Goal: Check status: Check status

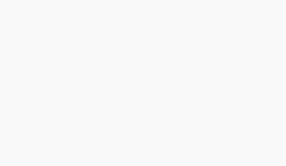
click at [126, 0] on html at bounding box center [143, 0] width 286 height 0
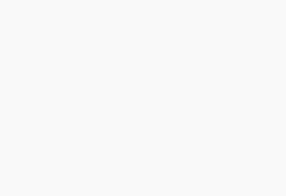
click at [129, 0] on html at bounding box center [143, 0] width 286 height 0
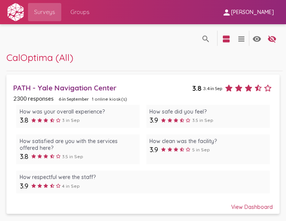
click at [138, 91] on div "PATH - Yale Navigation Center" at bounding box center [102, 87] width 179 height 9
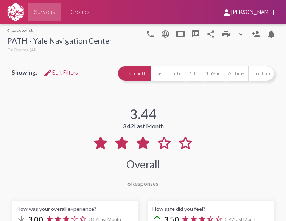
click at [110, 84] on div "Showing: edit Edit Filters This month Last month YTD 1 Year All time Custom" at bounding box center [142, 77] width 271 height 33
click at [168, 68] on button "Last month" at bounding box center [166, 73] width 33 height 15
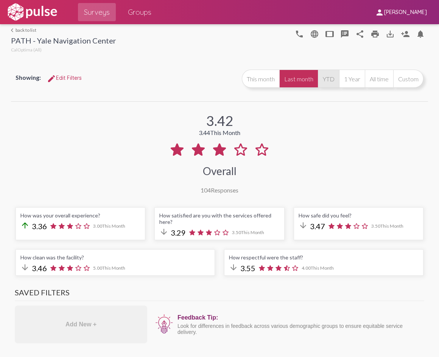
click at [285, 79] on button "YTD" at bounding box center [328, 79] width 21 height 18
click at [285, 80] on button "Last month" at bounding box center [298, 79] width 39 height 18
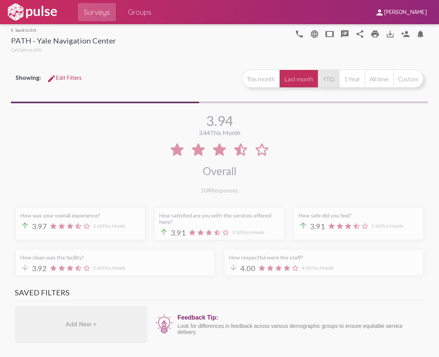
click at [285, 79] on button "YTD" at bounding box center [328, 79] width 21 height 18
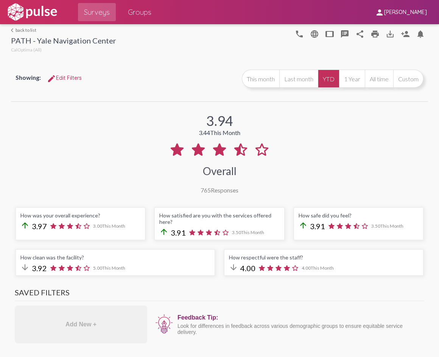
scroll to position [1083, 0]
click at [285, 81] on button "All time" at bounding box center [379, 79] width 28 height 18
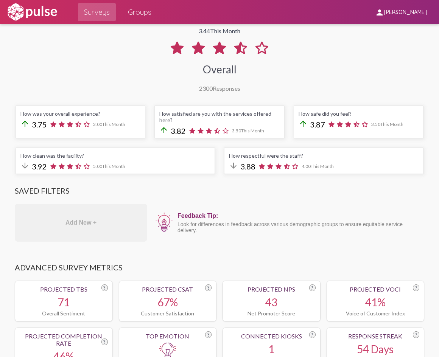
scroll to position [113, 0]
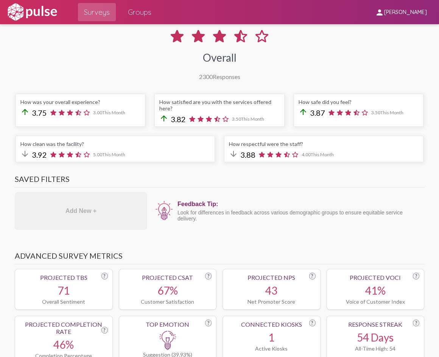
click at [252, 180] on h3 "Saved Filters" at bounding box center [219, 180] width 409 height 13
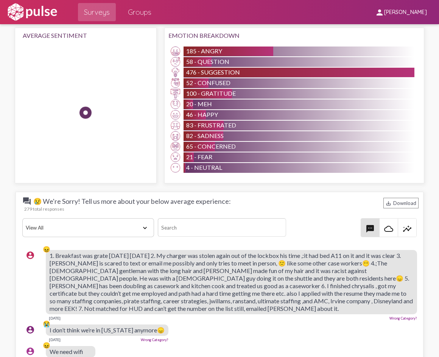
scroll to position [870, 0]
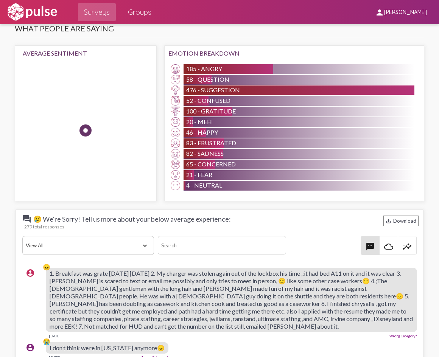
click at [138, 195] on select "View All Positive Neutral Negative Happy Meh Suggestions Angry Disgust Sadness …" at bounding box center [88, 245] width 132 height 19
click at [280, 195] on div "question_answer 😢 We're Sorry! Tell us more about your below average experience…" at bounding box center [219, 234] width 398 height 40
click at [118, 195] on select "View All Positive Neutral Negative Happy Meh Suggestions Angry Disgust Sadness …" at bounding box center [88, 245] width 132 height 19
select select "Positive"
click at [22, 195] on select "View All Positive Neutral Negative Happy Meh Suggestions Angry Disgust Sadness …" at bounding box center [88, 245] width 132 height 19
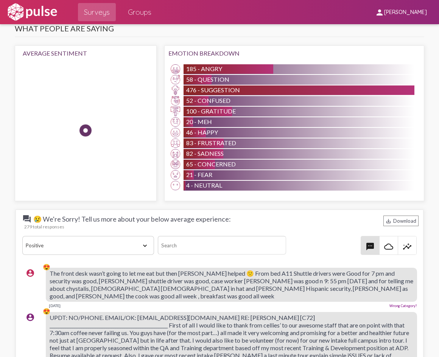
click at [110, 195] on div "question_answer 😢 We're Sorry! Tell us more about your below average experience…" at bounding box center [219, 239] width 398 height 50
click at [110, 195] on select "View All Positive Neutral Negative Happy Meh Suggestions Angry Disgust Sadness …" at bounding box center [88, 245] width 132 height 19
click at [282, 195] on div "279 total responses" at bounding box center [221, 227] width 394 height 6
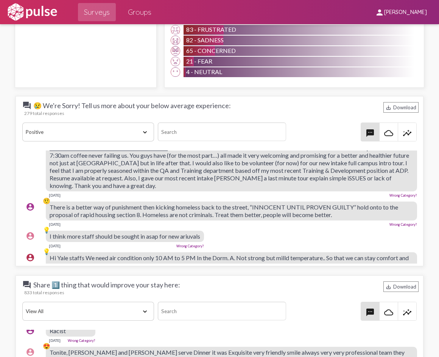
scroll to position [76, 0]
